Goal: Transaction & Acquisition: Purchase product/service

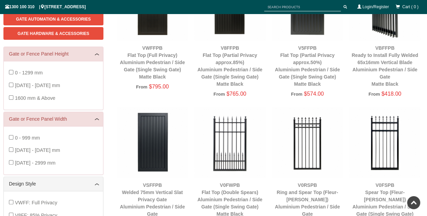
scroll to position [120, 0]
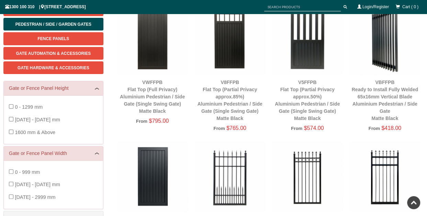
click at [230, 59] on img at bounding box center [229, 39] width 71 height 71
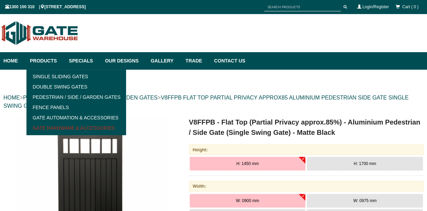
click at [74, 130] on link "Gate Hardware & Accessories" at bounding box center [76, 128] width 95 height 10
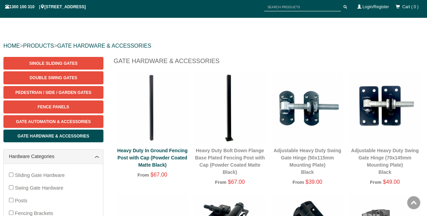
scroll to position [52, 0]
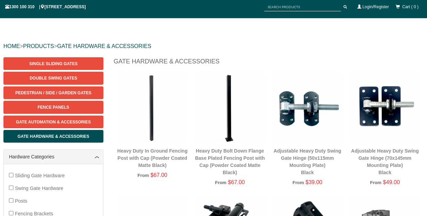
click at [228, 135] on img at bounding box center [229, 108] width 71 height 71
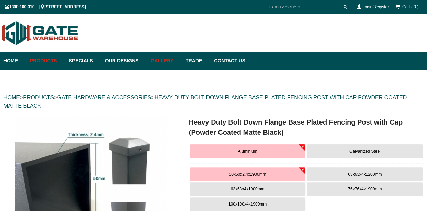
click at [181, 59] on link "Gallery" at bounding box center [164, 61] width 35 height 18
